Goal: Task Accomplishment & Management: Manage account settings

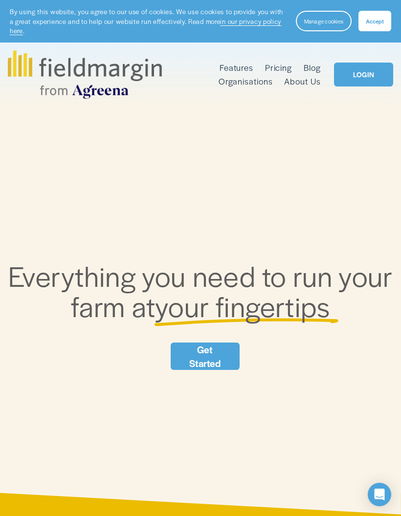
click at [318, 20] on span "Manage cookies" at bounding box center [323, 21] width 39 height 8
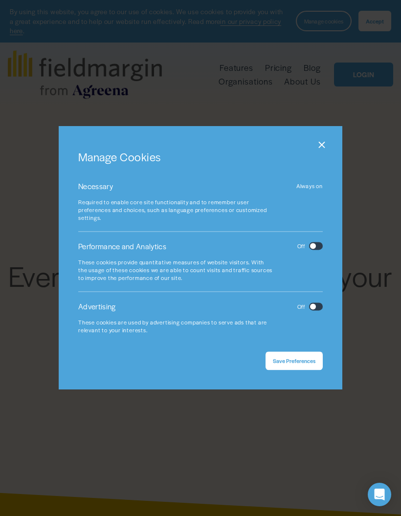
click at [289, 356] on button "Save Preferences" at bounding box center [293, 361] width 57 height 19
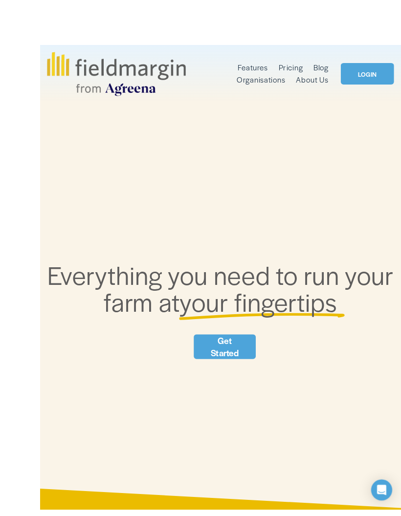
scroll to position [3, 0]
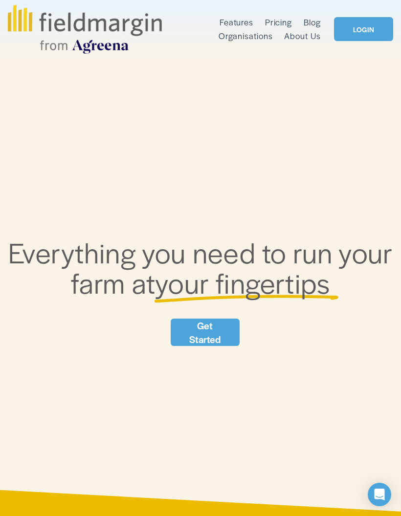
click at [0, 0] on div at bounding box center [0, 0] width 0 height 0
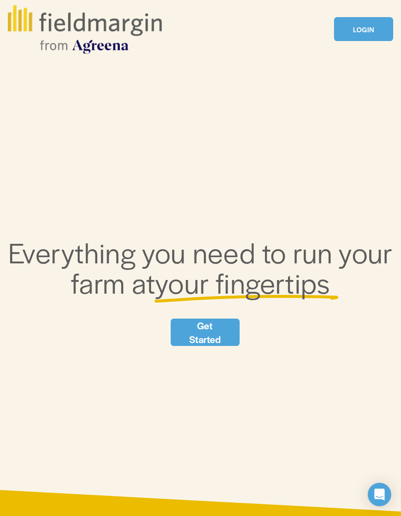
click at [66, 474] on link "LOGIN" at bounding box center [75, 479] width 103 height 26
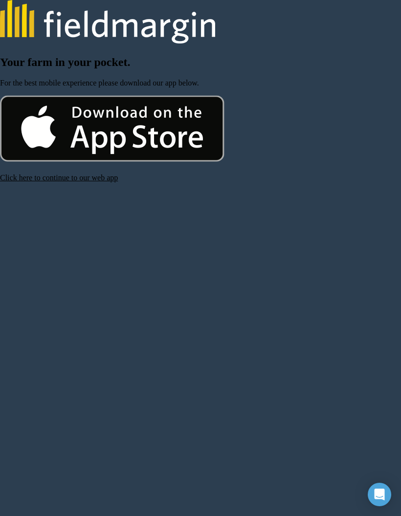
click at [32, 182] on link "Click here to continue to our web app" at bounding box center [59, 177] width 118 height 8
click at [43, 182] on link "Click here to continue to our web app" at bounding box center [59, 177] width 118 height 8
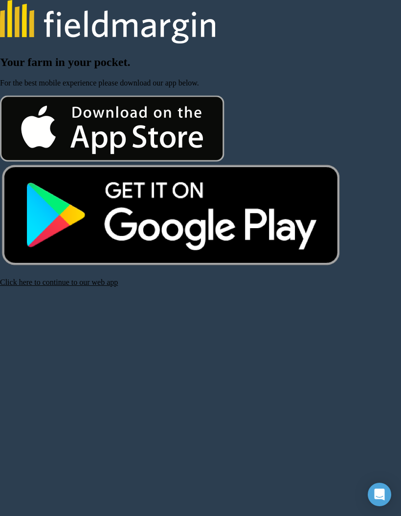
click at [47, 286] on link "Click here to continue to our web app" at bounding box center [59, 282] width 118 height 8
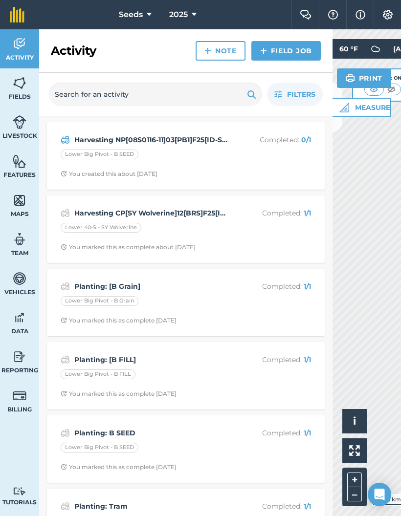
click at [22, 402] on img at bounding box center [20, 396] width 14 height 15
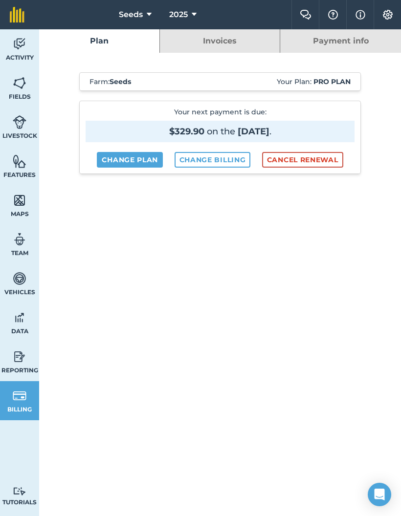
click at [287, 163] on button "Cancel renewal" at bounding box center [302, 160] width 81 height 16
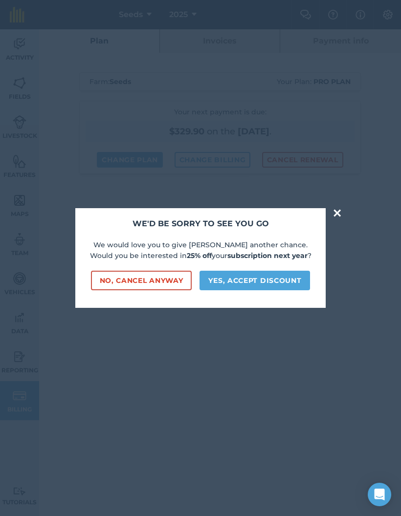
click at [210, 290] on button "Yes, accept discount" at bounding box center [254, 281] width 110 height 20
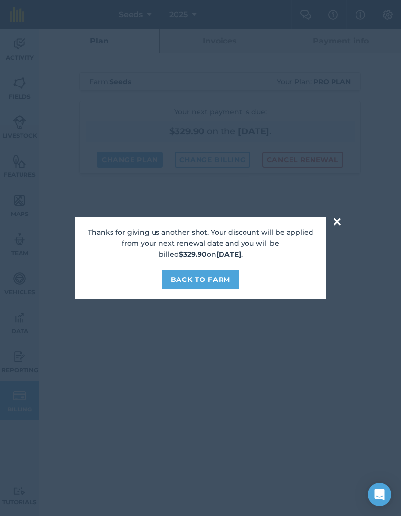
click at [182, 289] on button "Back to farm" at bounding box center [200, 280] width 77 height 20
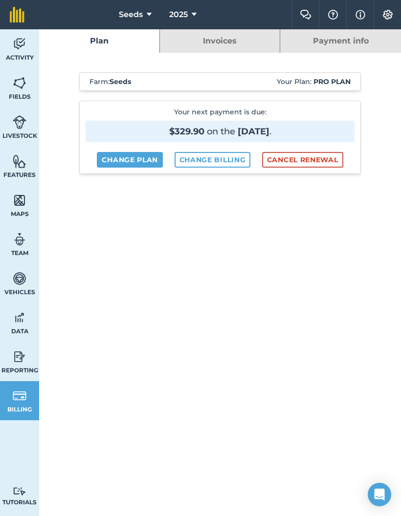
click at [216, 43] on link "Invoices" at bounding box center [220, 40] width 120 height 23
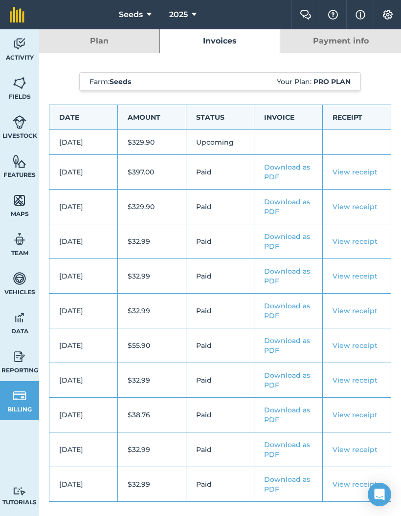
click at [327, 36] on link "Payment info" at bounding box center [340, 40] width 121 height 23
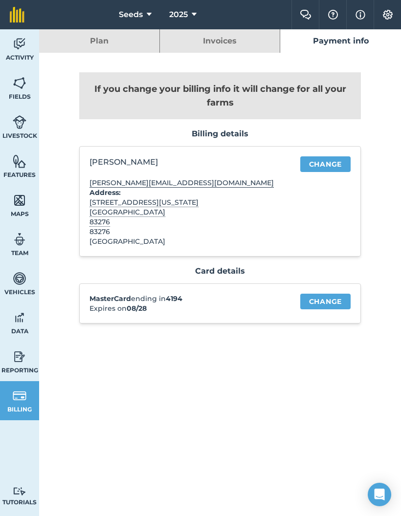
click at [116, 30] on link "Plan" at bounding box center [99, 40] width 120 height 23
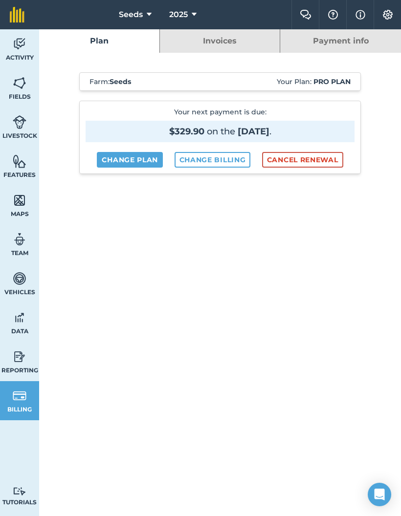
click at [291, 163] on button "Cancel renewal" at bounding box center [302, 160] width 81 height 16
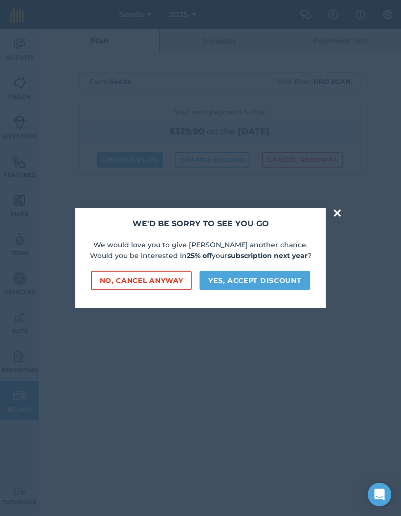
click at [226, 290] on button "Yes, accept discount" at bounding box center [254, 281] width 110 height 20
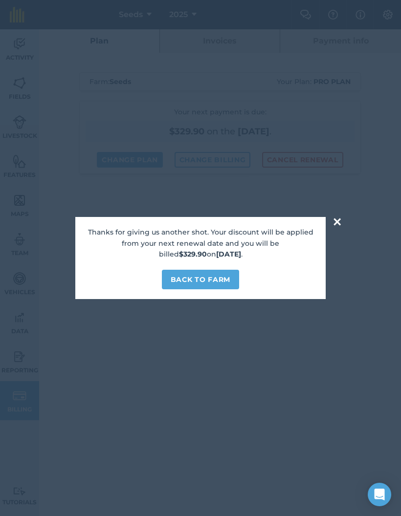
click at [333, 232] on button "×" at bounding box center [336, 222] width 11 height 20
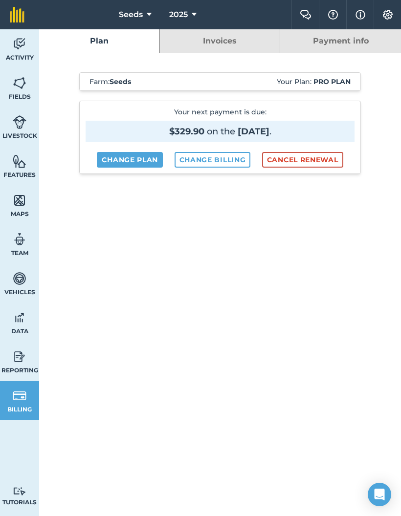
click at [116, 162] on link "Change plan" at bounding box center [130, 160] width 66 height 16
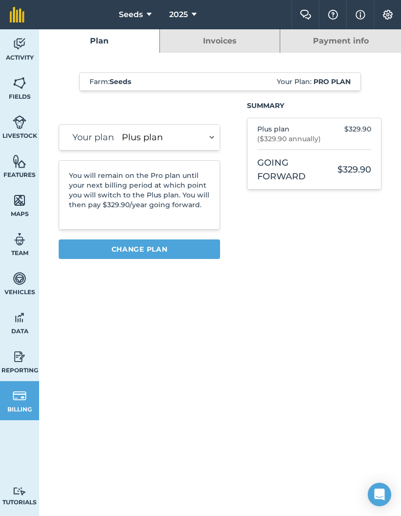
click at [128, 138] on select "Essentials plan Plus plan" at bounding box center [169, 137] width 102 height 25
select select "b09668e0-dbee-4fdd-9152-98b82d5a71f6"
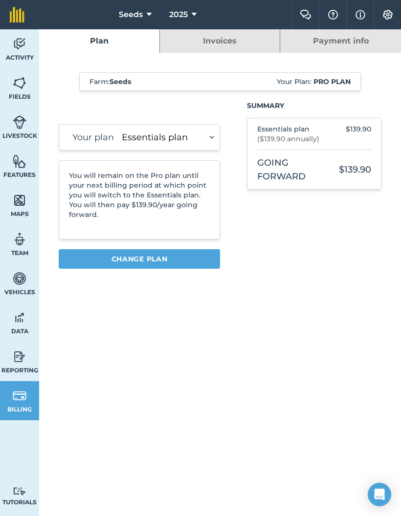
click at [140, 135] on select "Essentials plan Plus plan" at bounding box center [169, 137] width 102 height 25
click at [91, 49] on link "Plan" at bounding box center [99, 40] width 120 height 23
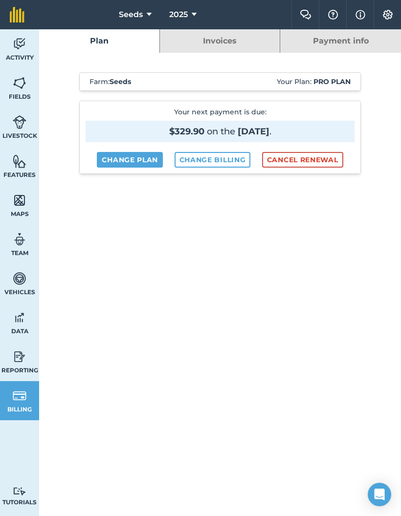
click at [325, 155] on button "Cancel renewal" at bounding box center [302, 160] width 81 height 16
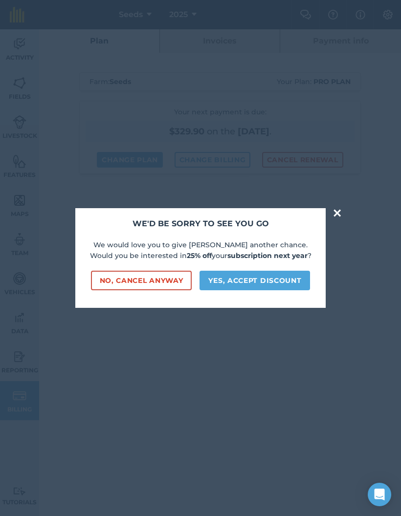
click at [111, 290] on button "No, cancel anyway" at bounding box center [141, 281] width 101 height 20
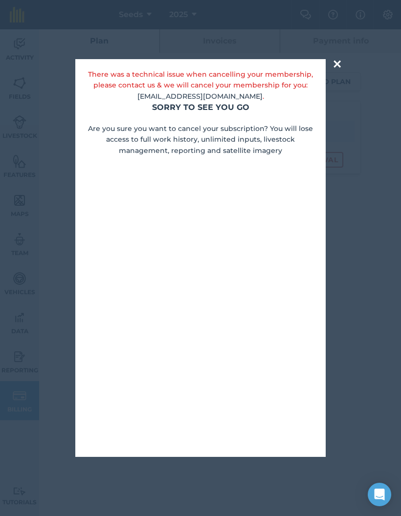
click at [336, 74] on button "×" at bounding box center [336, 64] width 11 height 20
